Goal: Complete application form

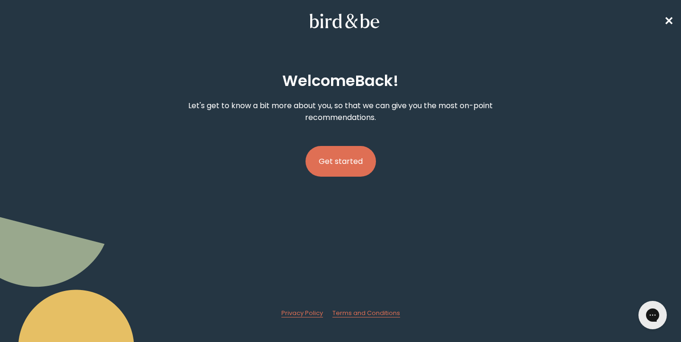
click at [351, 164] on button "Get started" at bounding box center [341, 161] width 70 height 31
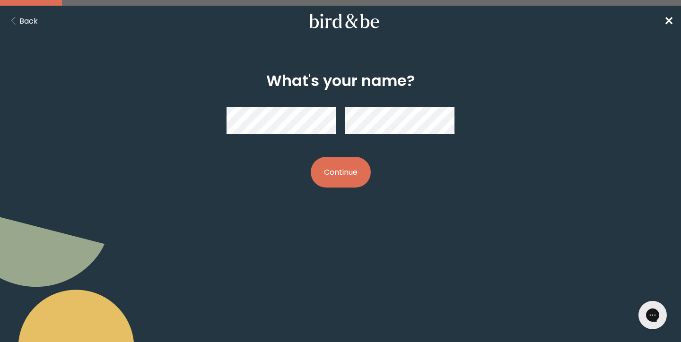
click at [348, 175] on button "Continue" at bounding box center [341, 172] width 60 height 31
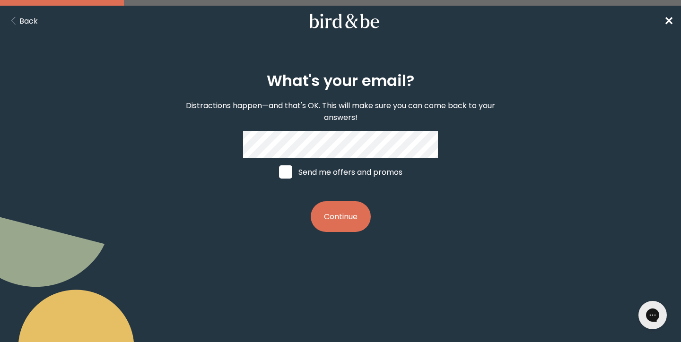
click at [343, 220] on button "Continue" at bounding box center [341, 217] width 60 height 31
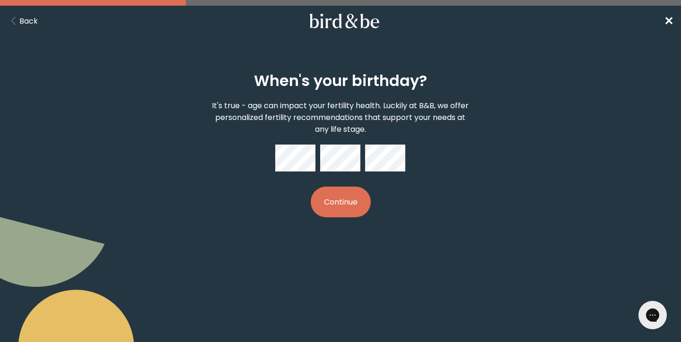
click at [323, 201] on button "Continue" at bounding box center [341, 202] width 60 height 31
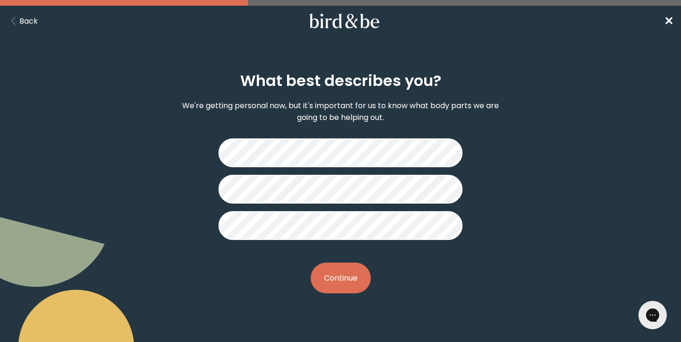
click at [347, 282] on button "Continue" at bounding box center [341, 278] width 60 height 31
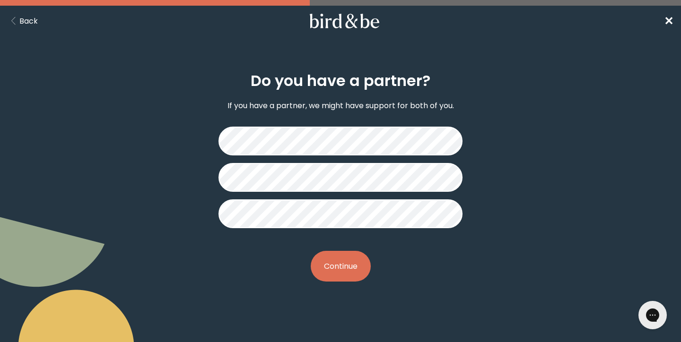
click at [344, 260] on button "Continue" at bounding box center [341, 266] width 60 height 31
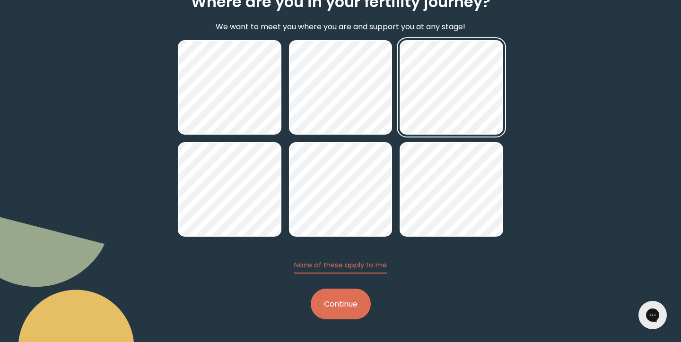
scroll to position [79, 0]
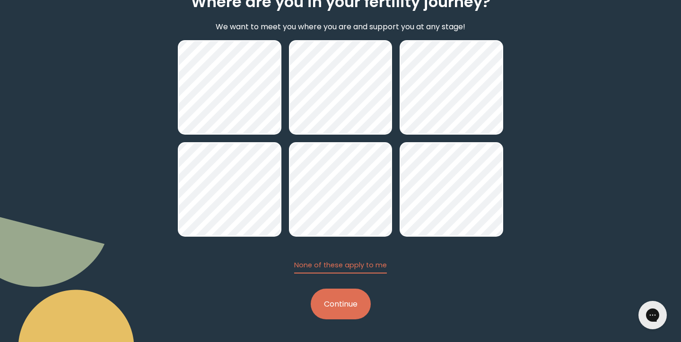
click at [339, 315] on button "Continue" at bounding box center [341, 304] width 60 height 31
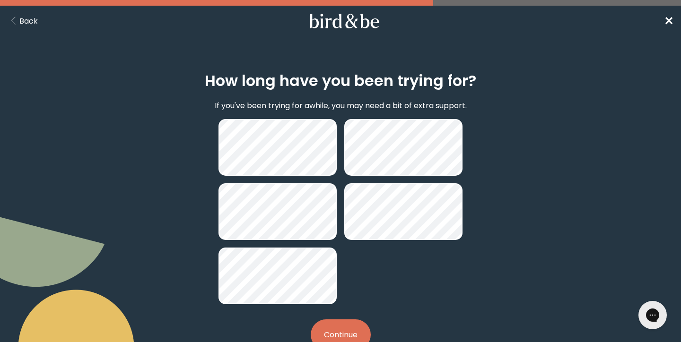
click at [338, 329] on button "Continue" at bounding box center [341, 335] width 60 height 31
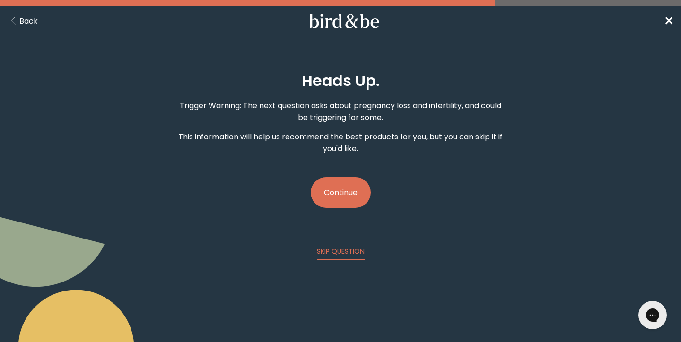
click at [339, 194] on button "Continue" at bounding box center [341, 192] width 60 height 31
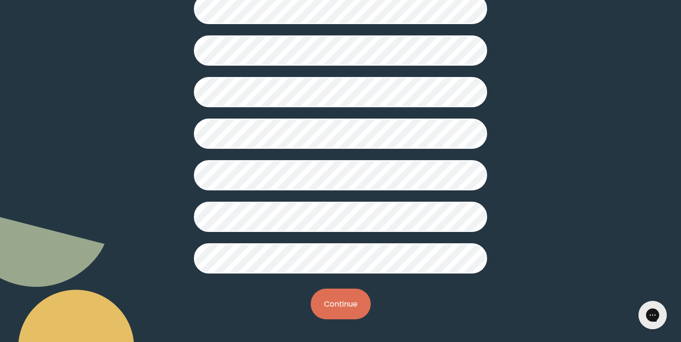
scroll to position [255, 0]
click at [341, 297] on button "Continue" at bounding box center [341, 304] width 60 height 31
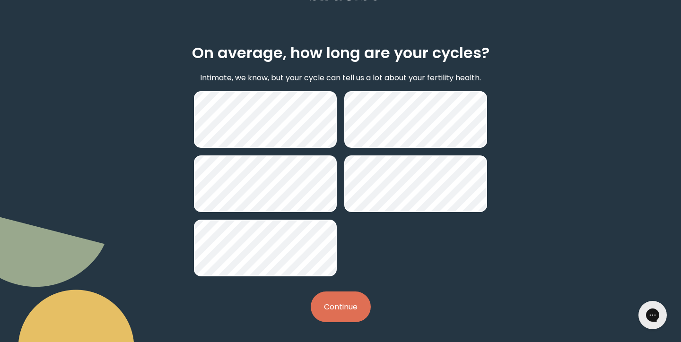
scroll to position [29, 0]
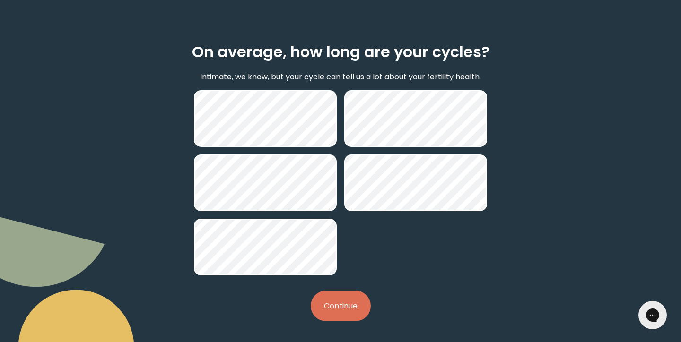
click at [348, 309] on button "Continue" at bounding box center [341, 306] width 60 height 31
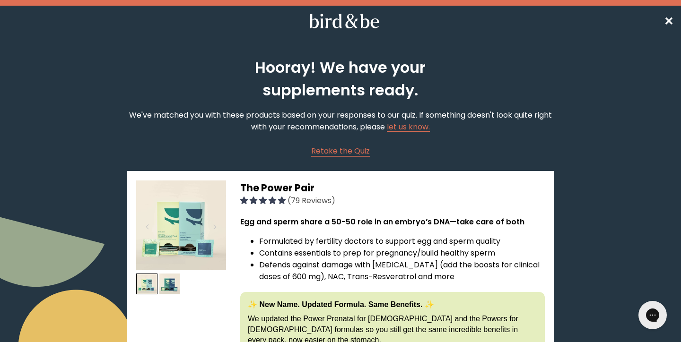
click at [666, 26] on span "✕" at bounding box center [668, 21] width 9 height 16
